Goal: Information Seeking & Learning: Compare options

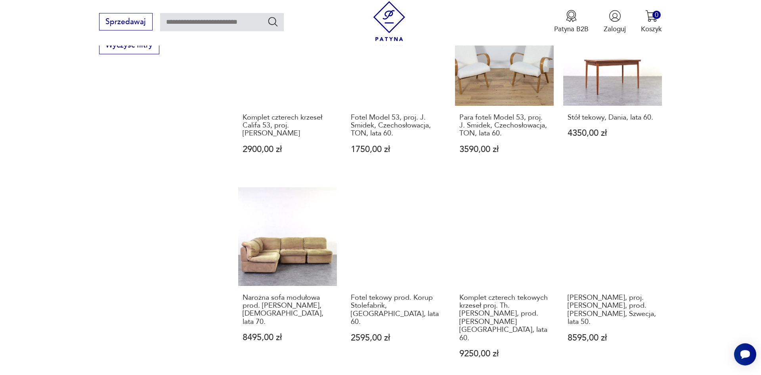
scroll to position [822, 0]
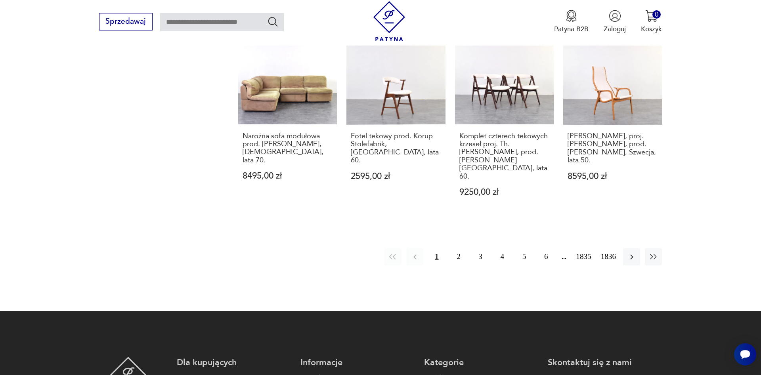
click at [222, 21] on input "text" at bounding box center [222, 22] width 124 height 18
type input "*****"
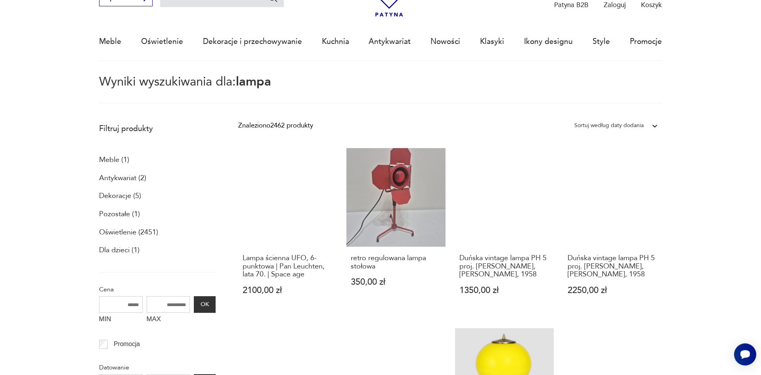
scroll to position [207, 0]
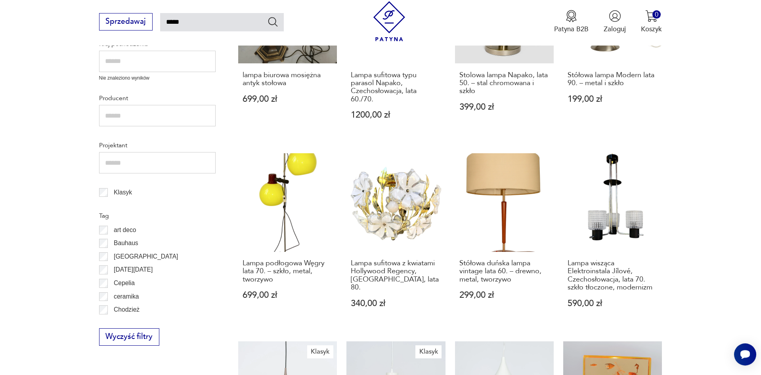
click at [721, 139] on section "Filtruj produkty Meble (1) Antykwariat (2) Dekoracje (5) Pozostałe (1) Oświetle…" at bounding box center [380, 187] width 761 height 864
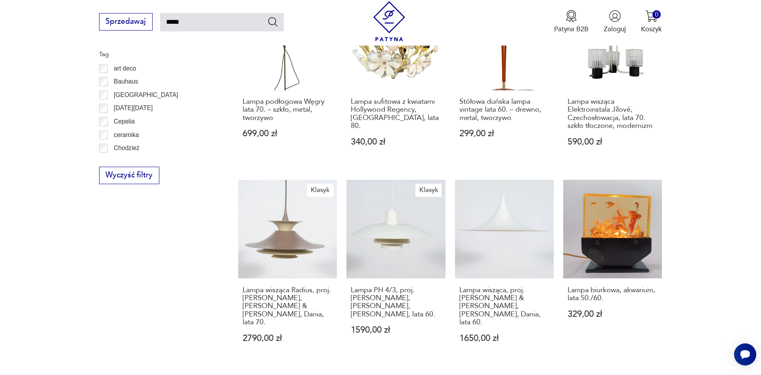
click at [721, 139] on section "Filtruj produkty Meble (1) Antykwariat (2) Dekoracje (5) Pozostałe (1) Oświetle…" at bounding box center [380, 25] width 761 height 864
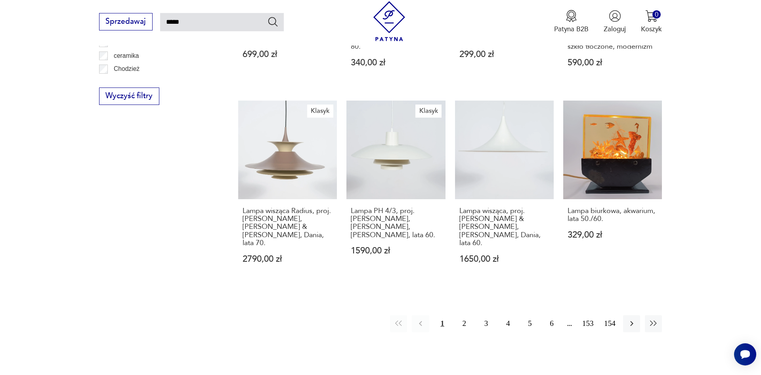
scroll to position [652, 0]
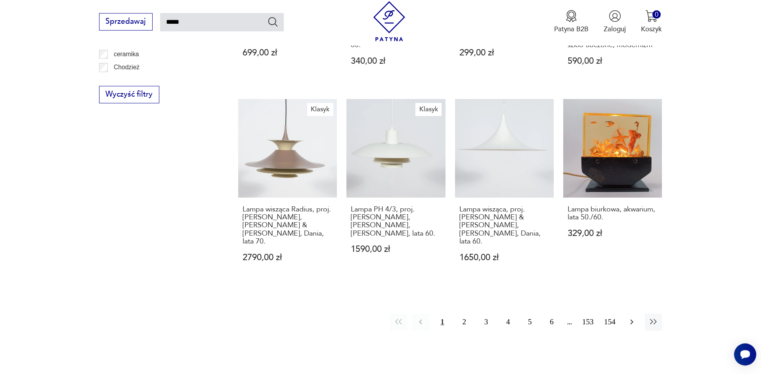
click at [638, 314] on button "button" at bounding box center [631, 322] width 17 height 17
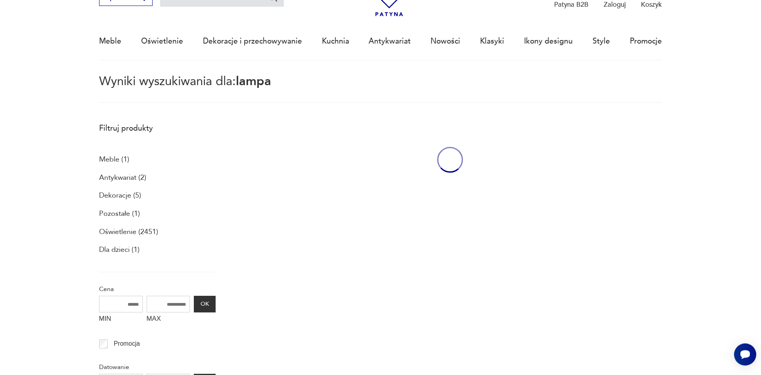
scroll to position [46, 0]
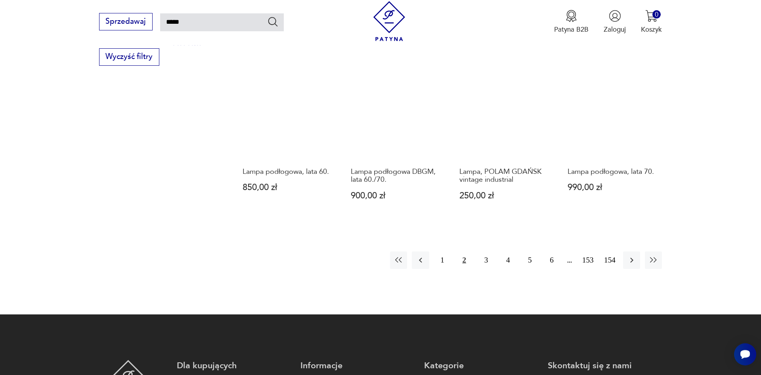
scroll to position [692, 0]
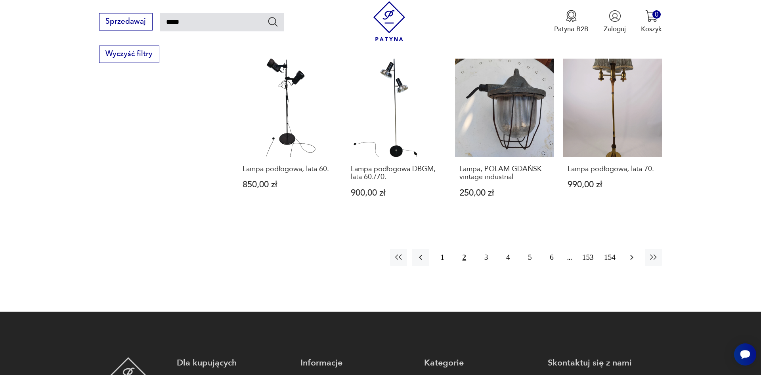
click at [632, 253] on icon "button" at bounding box center [632, 258] width 10 height 10
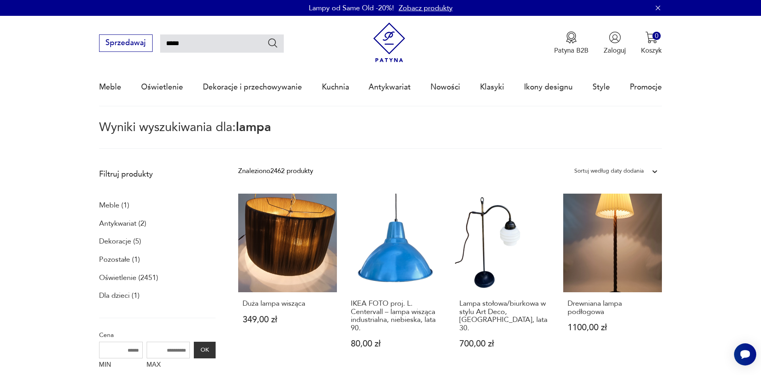
click at [211, 46] on input "*****" at bounding box center [222, 43] width 124 height 18
type input "**********"
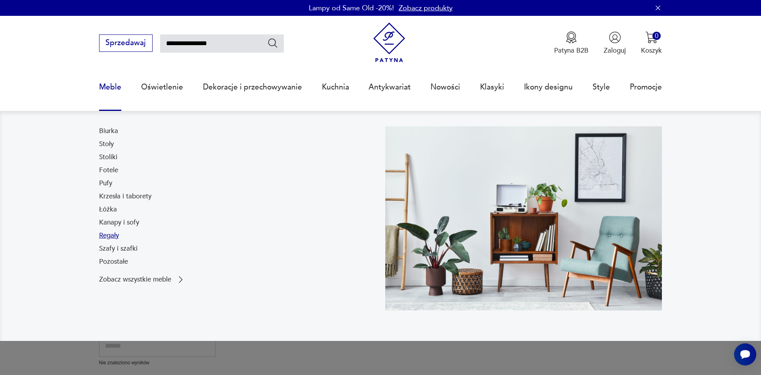
click at [107, 237] on link "Regały" at bounding box center [109, 236] width 20 height 10
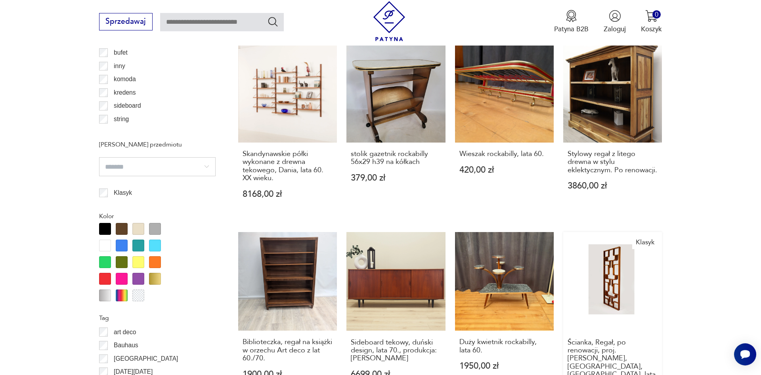
scroll to position [955, 0]
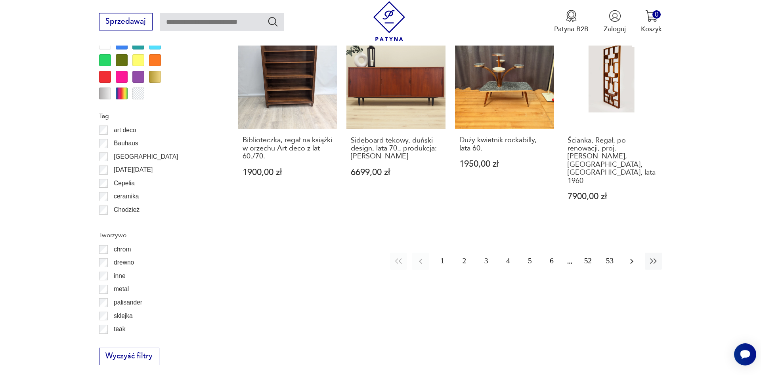
click at [632, 257] on icon "button" at bounding box center [632, 262] width 10 height 10
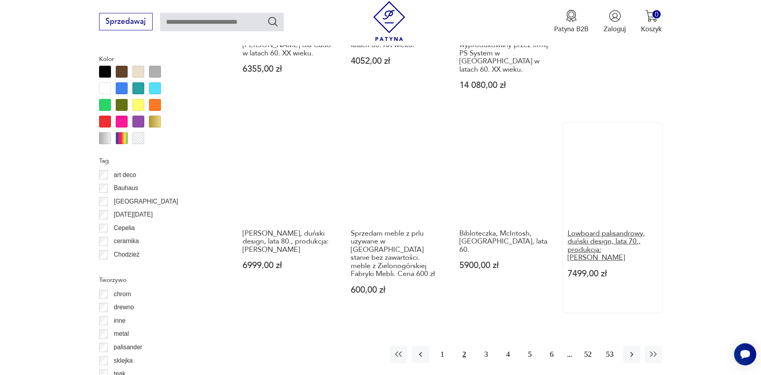
scroll to position [1072, 0]
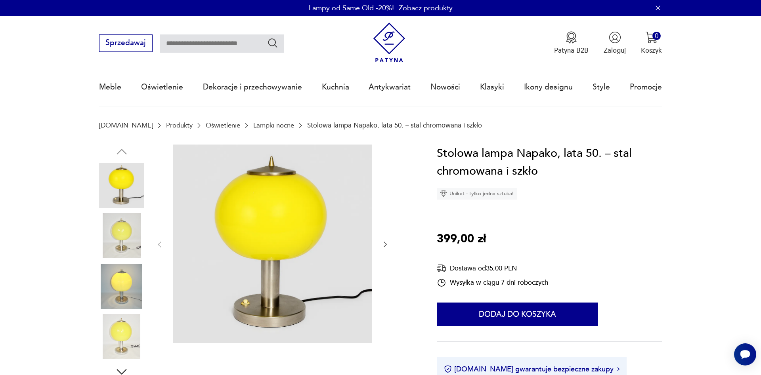
click at [123, 322] on img at bounding box center [121, 336] width 45 height 45
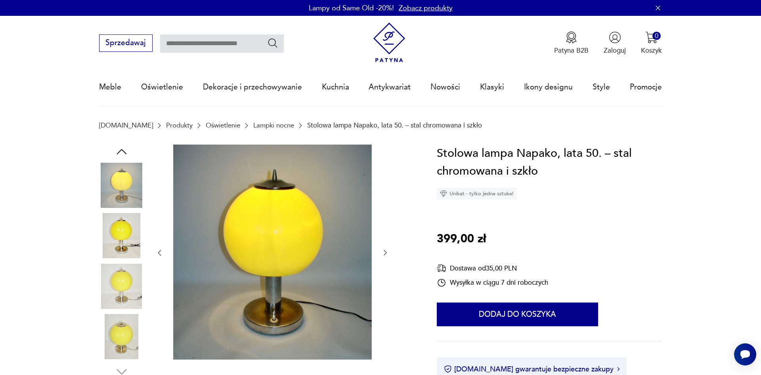
click at [121, 282] on img at bounding box center [121, 286] width 45 height 45
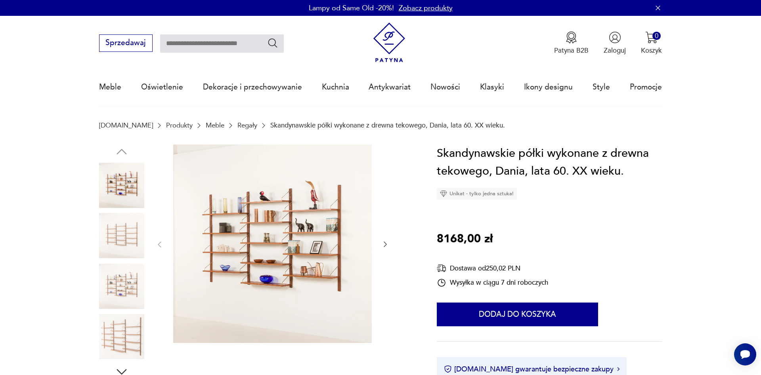
click at [386, 245] on icon "button" at bounding box center [385, 245] width 3 height 6
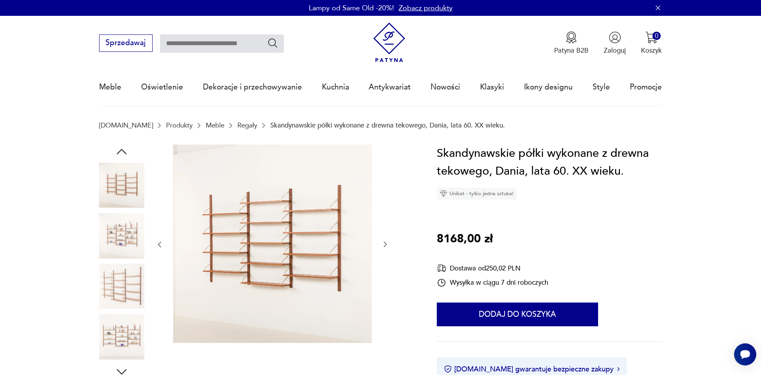
click at [386, 245] on icon "button" at bounding box center [385, 245] width 3 height 6
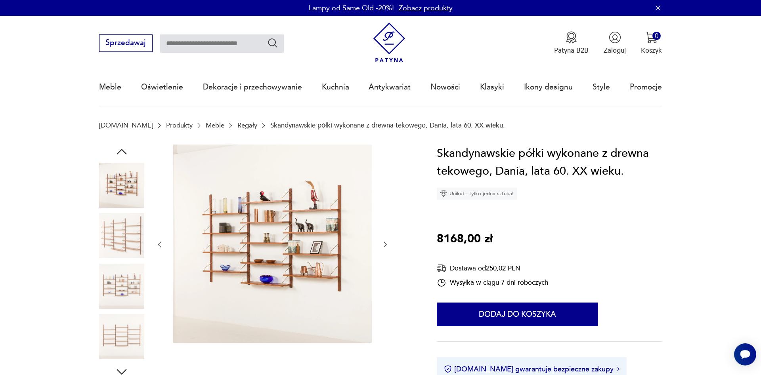
click at [386, 245] on icon "button" at bounding box center [385, 245] width 3 height 6
